Goal: Task Accomplishment & Management: Use online tool/utility

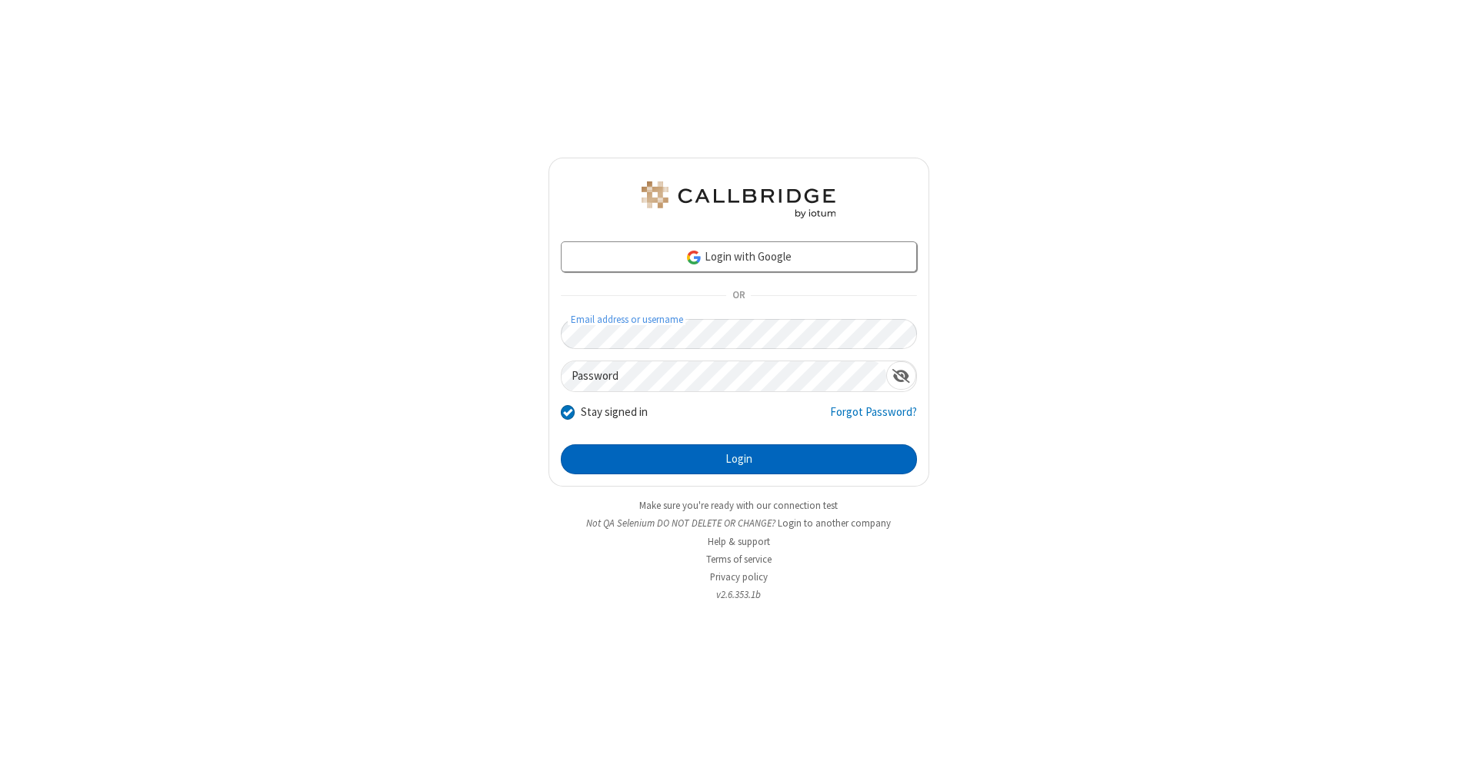
click at [738, 460] on button "Login" at bounding box center [739, 460] width 356 height 31
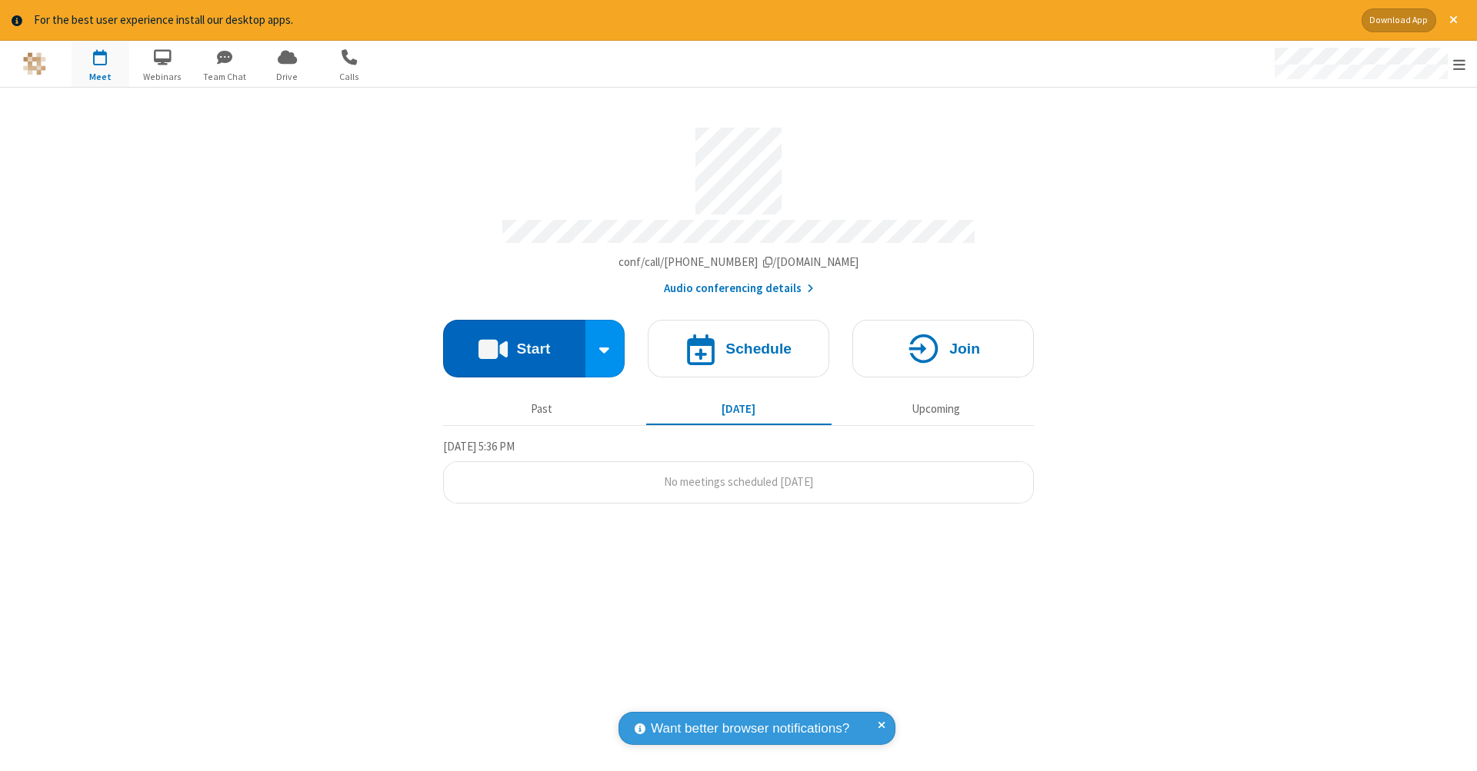
click at [514, 341] on button "Start" at bounding box center [514, 349] width 142 height 58
